Goal: Navigation & Orientation: Find specific page/section

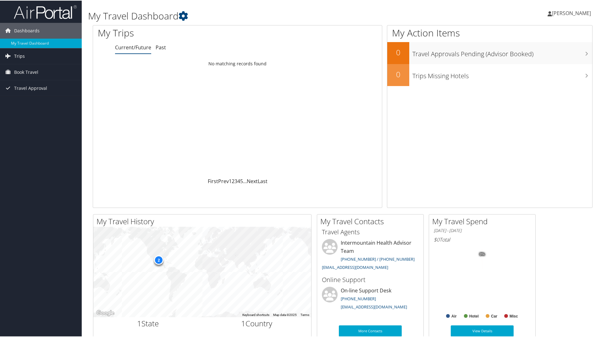
click at [22, 61] on span "Trips" at bounding box center [19, 56] width 11 height 16
click at [31, 69] on link "Current/Future Trips" at bounding box center [41, 67] width 82 height 9
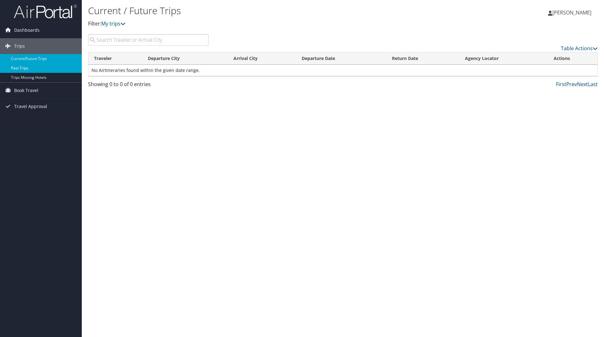
click at [25, 65] on link "Past Trips" at bounding box center [41, 67] width 82 height 9
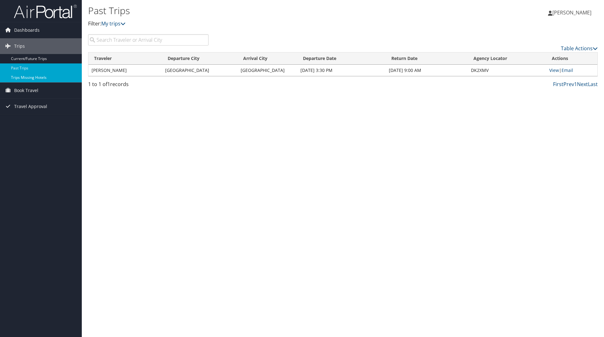
click at [36, 78] on link "Trips Missing Hotels" at bounding box center [41, 77] width 82 height 9
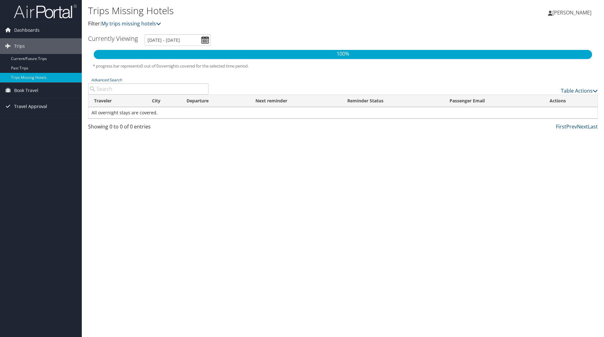
click at [33, 103] on span "Travel Approval" at bounding box center [30, 107] width 33 height 16
click at [36, 121] on link "Pending Trip Approvals" at bounding box center [41, 118] width 82 height 9
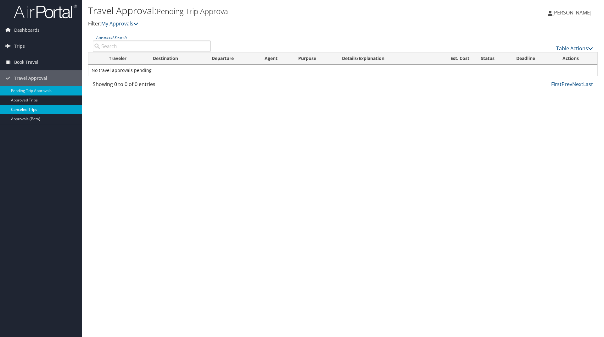
click at [26, 110] on link "Canceled Trips" at bounding box center [41, 109] width 82 height 9
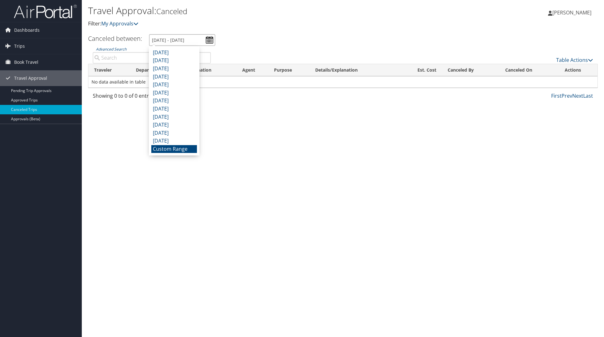
click at [210, 38] on input "9/12/2025 - 10/12/2025" at bounding box center [182, 40] width 66 height 12
click at [178, 139] on li "October 2024" at bounding box center [174, 141] width 46 height 8
type input "10/1/2024 - 10/31/2024"
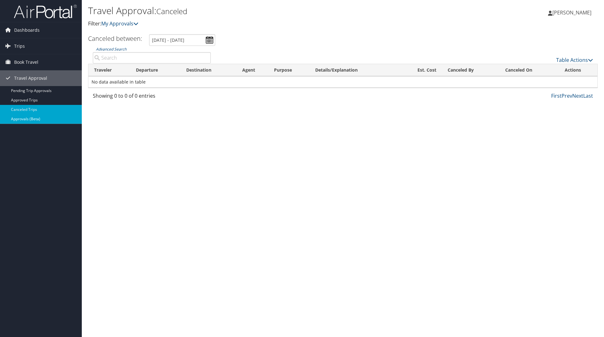
click at [36, 119] on link "Approvals (Beta)" at bounding box center [41, 118] width 82 height 9
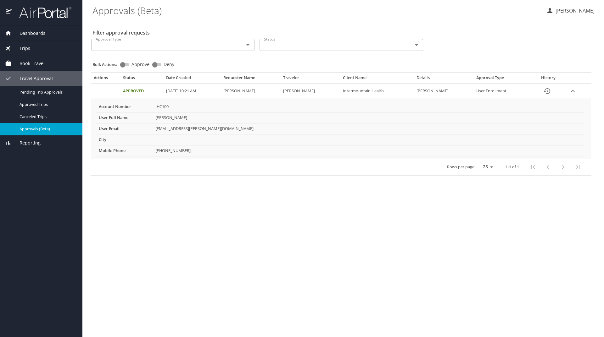
click at [28, 48] on span "Trips" at bounding box center [21, 48] width 19 height 7
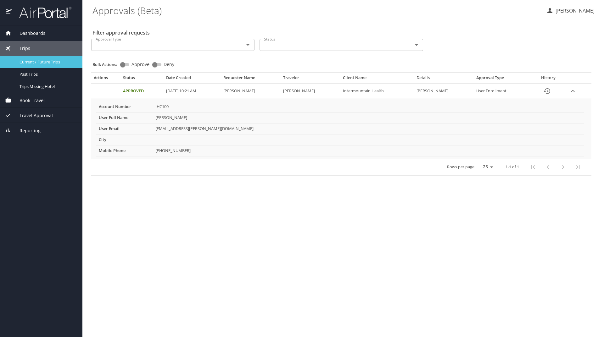
click at [46, 61] on span "Current / Future Trips" at bounding box center [46, 62] width 55 height 6
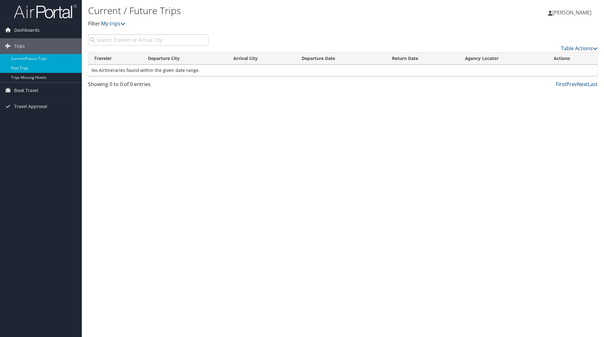
click at [23, 68] on link "Past Trips" at bounding box center [41, 67] width 82 height 9
